Goal: Browse casually

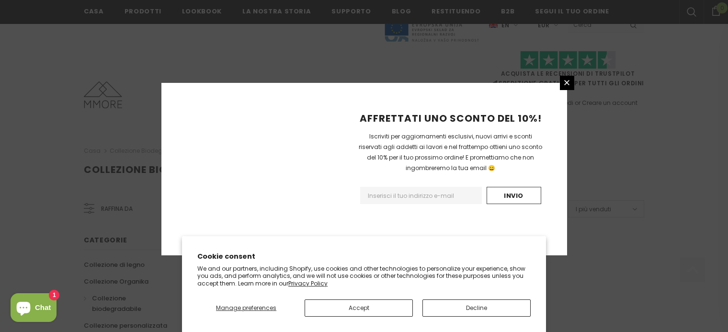
scroll to position [650, 0]
